Goal: Information Seeking & Learning: Learn about a topic

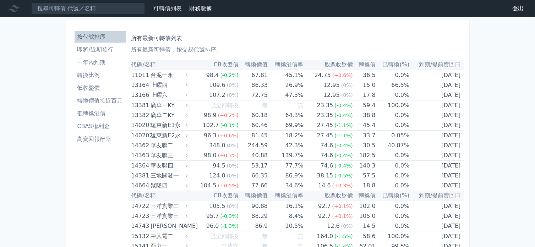
click at [98, 113] on li "低轉換溢價" at bounding box center [100, 113] width 51 height 9
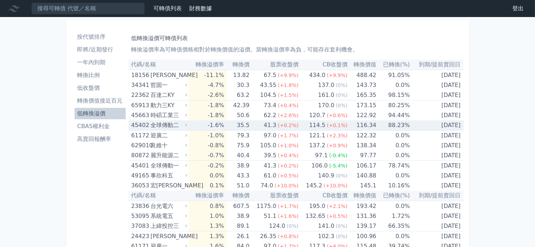
click at [187, 126] on icon at bounding box center [186, 125] width 5 height 5
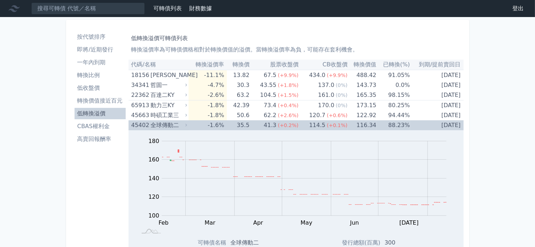
click at [187, 126] on icon at bounding box center [186, 125] width 5 height 5
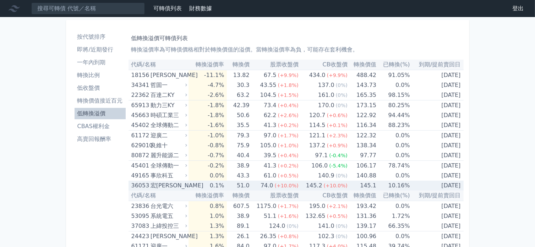
scroll to position [35, 0]
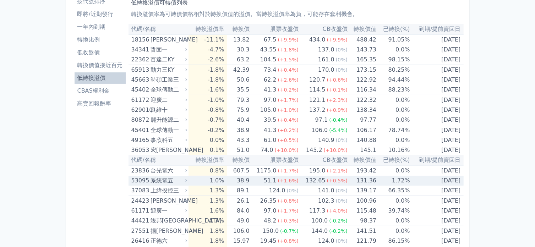
click at [208, 179] on td "1.0%" at bounding box center [207, 181] width 38 height 10
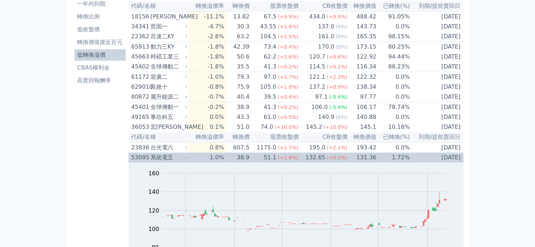
scroll to position [71, 0]
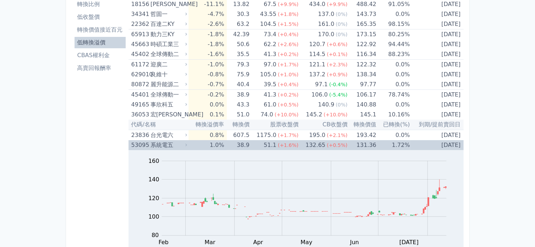
click at [205, 149] on td "1.0%" at bounding box center [207, 145] width 38 height 10
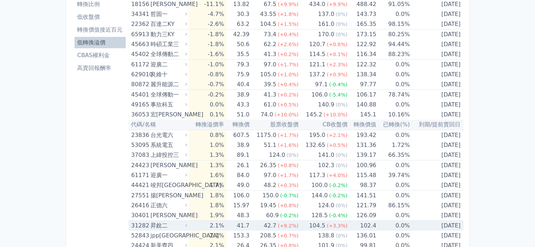
click at [247, 225] on td "41.7" at bounding box center [238, 226] width 22 height 10
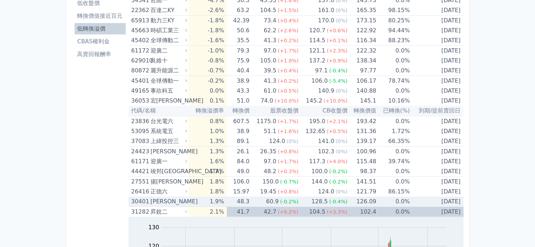
scroll to position [213, 0]
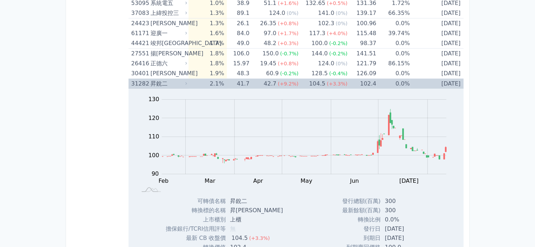
click at [227, 86] on td "2.1%" at bounding box center [207, 84] width 38 height 10
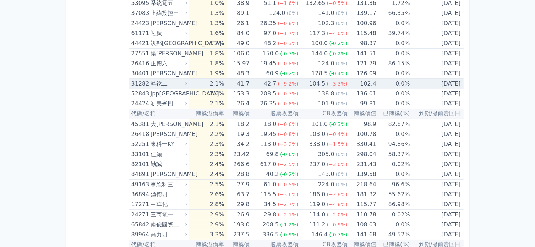
click at [238, 80] on td "41.7" at bounding box center [238, 84] width 22 height 10
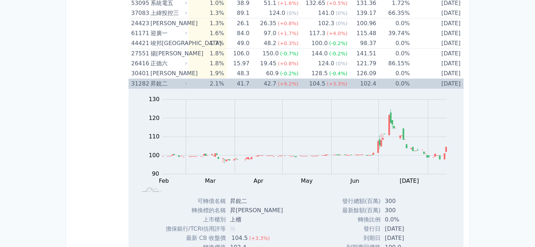
click at [216, 83] on td "2.1%" at bounding box center [207, 84] width 38 height 10
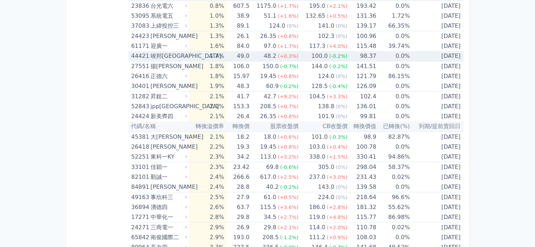
scroll to position [248, 0]
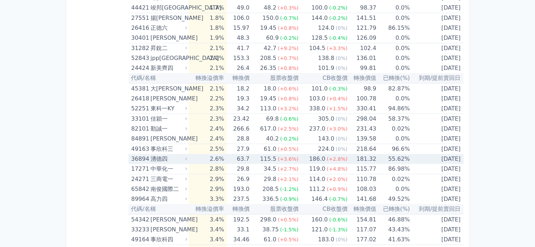
click at [175, 159] on div "湧德四" at bounding box center [167, 159] width 35 height 10
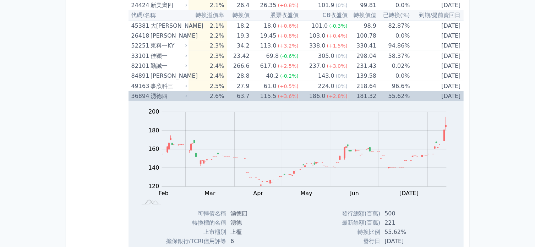
scroll to position [319, 0]
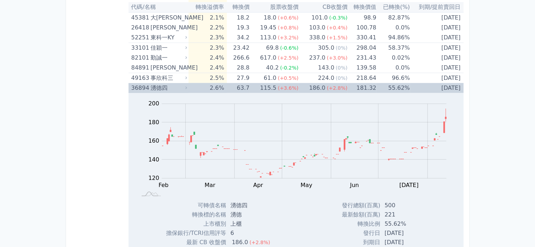
click at [225, 87] on td "2.6%" at bounding box center [207, 88] width 38 height 10
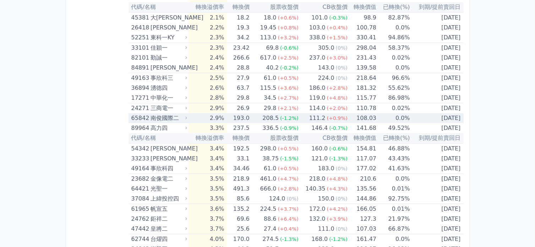
click at [236, 116] on td "193.0" at bounding box center [238, 118] width 22 height 10
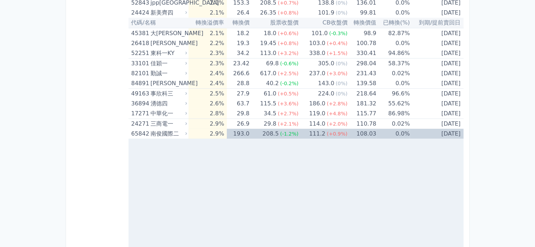
scroll to position [284, 0]
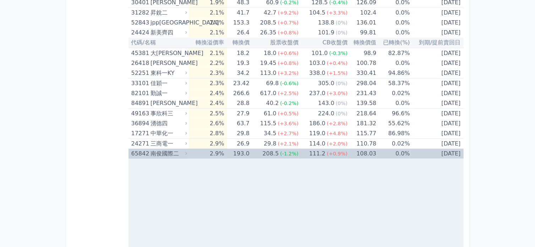
click at [161, 154] on div "南俊國際二" at bounding box center [167, 154] width 35 height 10
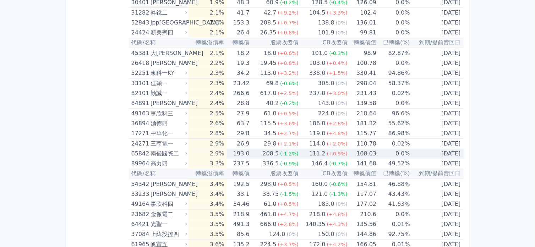
click at [145, 153] on div "65842" at bounding box center [139, 154] width 17 height 10
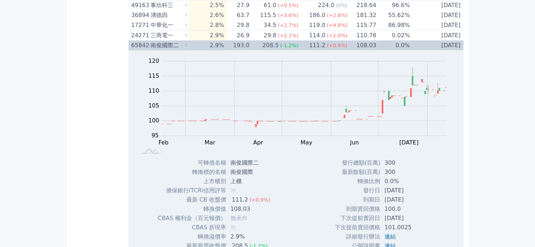
scroll to position [355, 0]
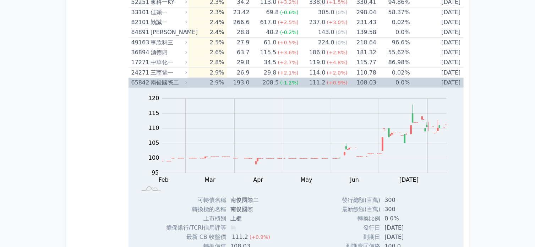
click at [175, 82] on div "南俊國際二" at bounding box center [167, 83] width 35 height 10
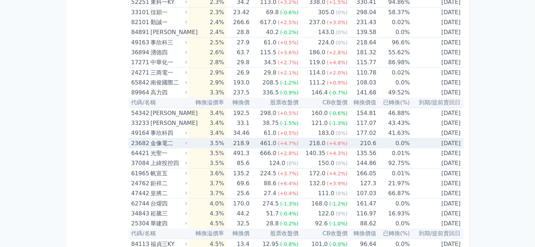
click at [198, 143] on td "3.5%" at bounding box center [207, 143] width 38 height 10
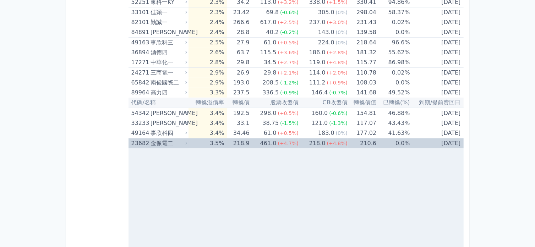
click at [198, 143] on td "3.5%" at bounding box center [207, 143] width 38 height 10
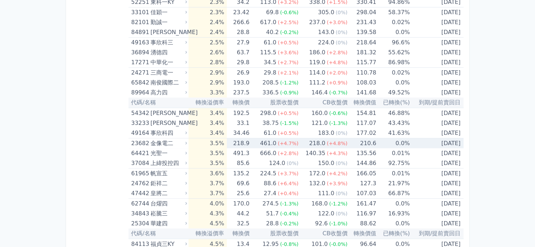
click at [198, 143] on td "3.5%" at bounding box center [207, 143] width 38 height 10
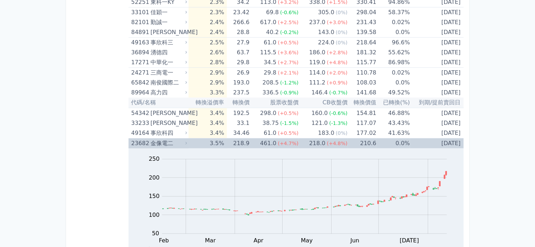
click at [198, 143] on td "3.5%" at bounding box center [207, 143] width 38 height 10
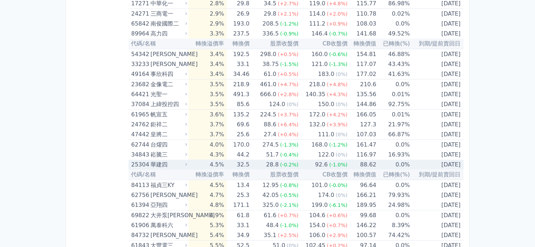
scroll to position [426, 0]
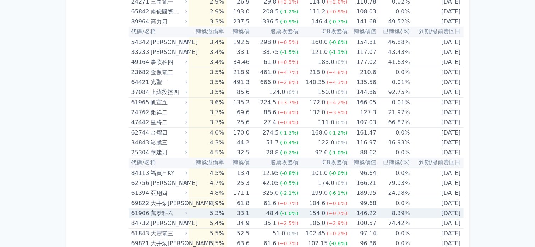
click at [280, 215] on div "48.4" at bounding box center [273, 213] width 16 height 10
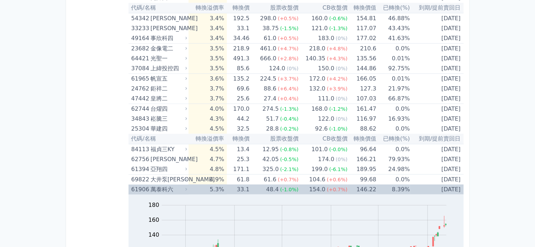
scroll to position [461, 0]
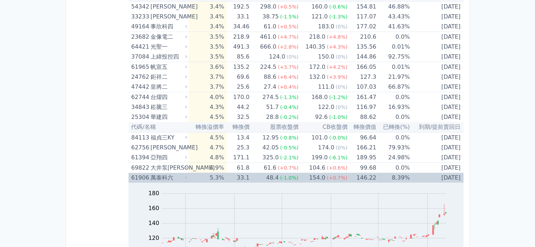
click at [276, 178] on div "48.4" at bounding box center [273, 178] width 16 height 10
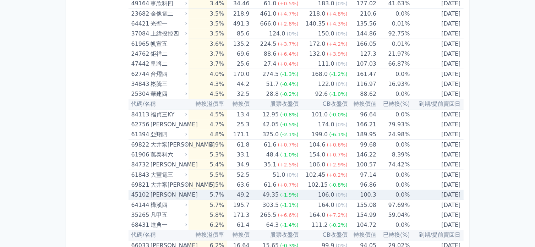
scroll to position [497, 0]
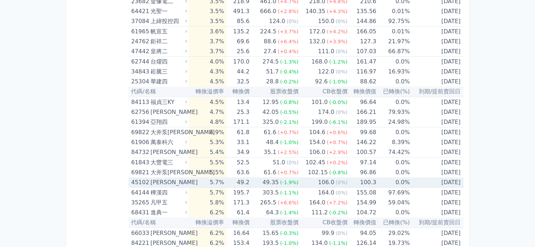
click at [276, 183] on div "49.35" at bounding box center [270, 182] width 19 height 10
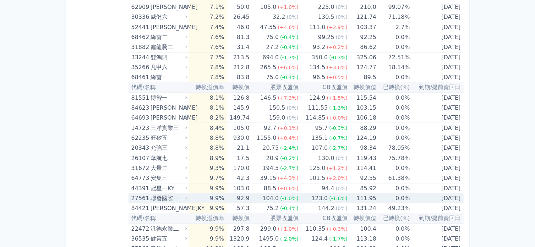
scroll to position [1065, 0]
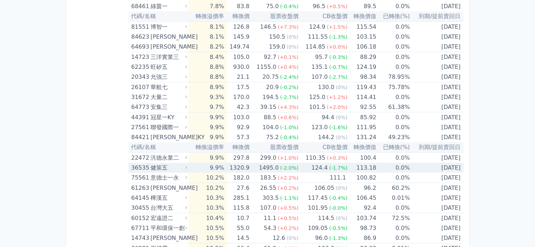
click at [335, 165] on span "(-1.7%)" at bounding box center [338, 168] width 18 height 6
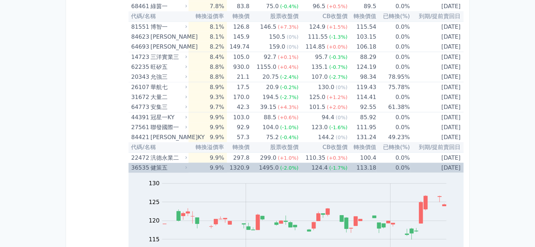
click at [322, 166] on div "124.4" at bounding box center [319, 168] width 19 height 10
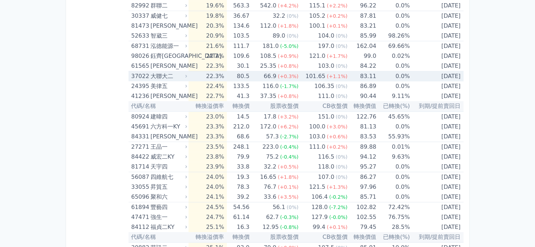
scroll to position [1881, 0]
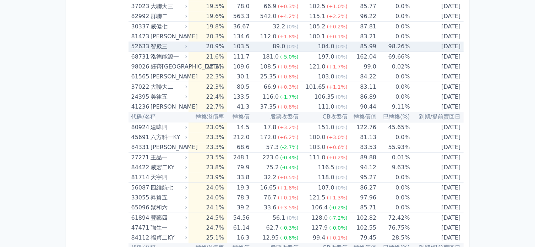
click at [392, 42] on td "98.26%" at bounding box center [393, 47] width 34 height 10
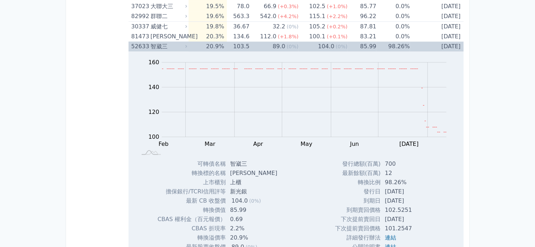
click at [385, 42] on td "98.26%" at bounding box center [393, 47] width 34 height 10
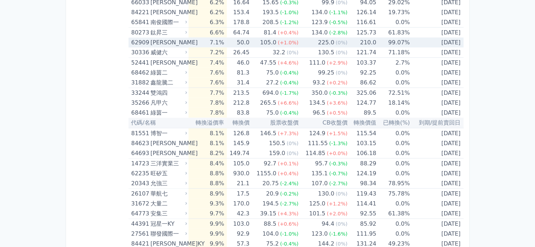
scroll to position [781, 0]
